Goal: Ask a question

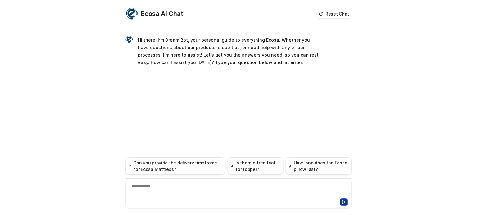
click at [181, 188] on div "**********" at bounding box center [238, 189] width 223 height 14
paste div
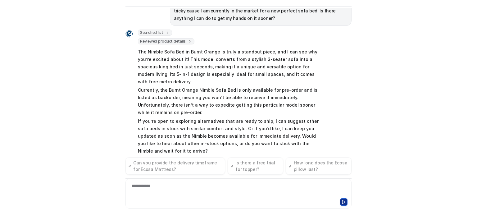
scroll to position [85, 0]
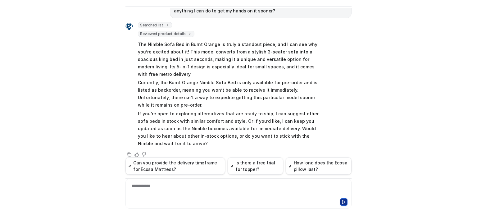
click at [208, 91] on p "Currently, the Burnt Orange Nimble Sofa Bed is only available for pre-order and…" at bounding box center [228, 94] width 181 height 30
click at [221, 91] on p "Currently, the Burnt Orange Nimble Sofa Bed is only available for pre-order and…" at bounding box center [228, 94] width 181 height 30
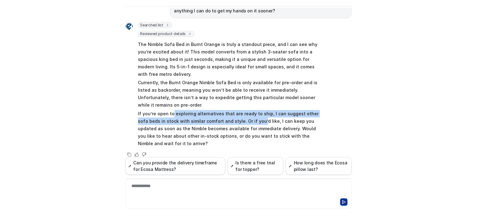
drag, startPoint x: 170, startPoint y: 107, endPoint x: 248, endPoint y: 114, distance: 78.6
click at [248, 114] on p "If you’re open to exploring alternatives that are ready to ship, I can suggest …" at bounding box center [228, 128] width 181 height 37
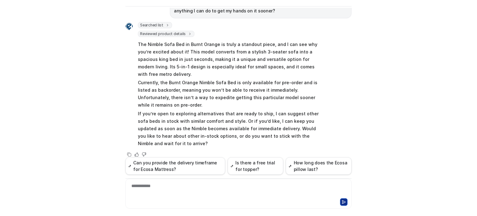
click at [262, 118] on p "If you’re open to exploring alternatives that are ready to ship, I can suggest …" at bounding box center [228, 128] width 181 height 37
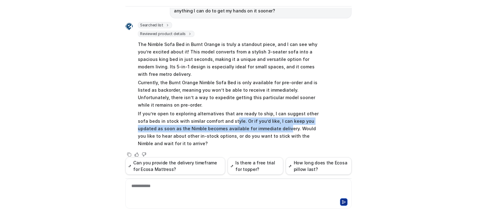
drag, startPoint x: 230, startPoint y: 113, endPoint x: 255, endPoint y: 119, distance: 26.6
click at [255, 119] on p "If you’re open to exploring alternatives that are ready to ship, I can suggest …" at bounding box center [228, 128] width 181 height 37
click at [256, 119] on p "If you’re open to exploring alternatives that are ready to ship, I can suggest …" at bounding box center [228, 128] width 181 height 37
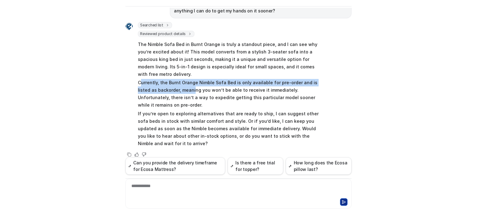
drag, startPoint x: 146, startPoint y: 75, endPoint x: 177, endPoint y: 83, distance: 32.0
click at [177, 83] on p "Currently, the Burnt Orange Nimble Sofa Bed is only available for pre-order and…" at bounding box center [228, 94] width 181 height 30
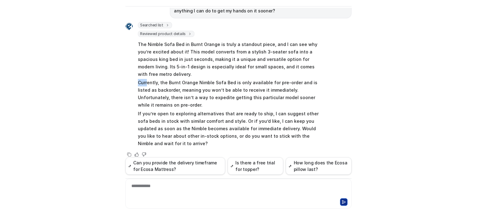
drag, startPoint x: 137, startPoint y: 74, endPoint x: 145, endPoint y: 75, distance: 9.0
click at [145, 79] on p "Currently, the Burnt Orange Nimble Sofa Bed is only available for pre-order and…" at bounding box center [228, 94] width 181 height 30
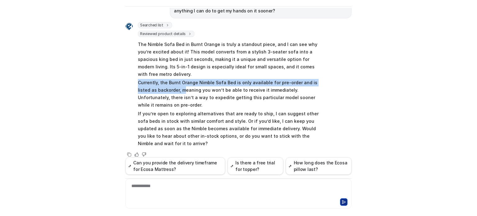
drag, startPoint x: 136, startPoint y: 72, endPoint x: 168, endPoint y: 80, distance: 33.9
click at [168, 80] on div "Searched list url : "[URL][DOMAIN_NAME]" required_fields : [ "id", "title" ] Re…" at bounding box center [222, 85] width 194 height 126
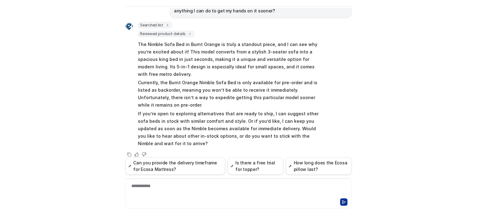
click at [256, 83] on p "Currently, the Burnt Orange Nimble Sofa Bed is only available for pre-order and…" at bounding box center [228, 94] width 181 height 30
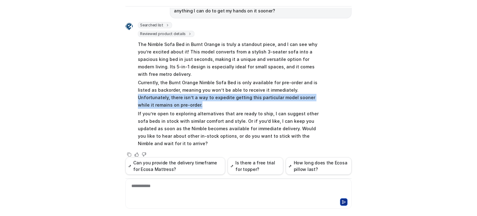
drag, startPoint x: 273, startPoint y: 81, endPoint x: 281, endPoint y: 94, distance: 15.4
click at [281, 94] on p "Currently, the Burnt Orange Nimble Sofa Bed is only available for pre-order and…" at bounding box center [228, 94] width 181 height 30
copy p "Unfortunately, there isn’t a way to expedite getting this particular model soon…"
